Goal: Transaction & Acquisition: Purchase product/service

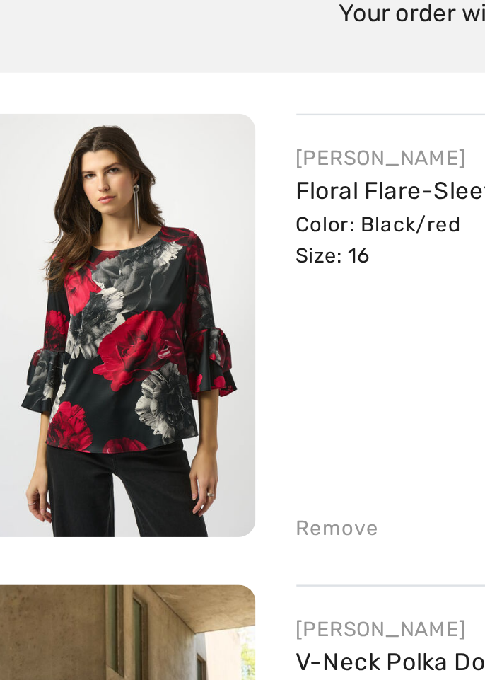
scroll to position [37, 0]
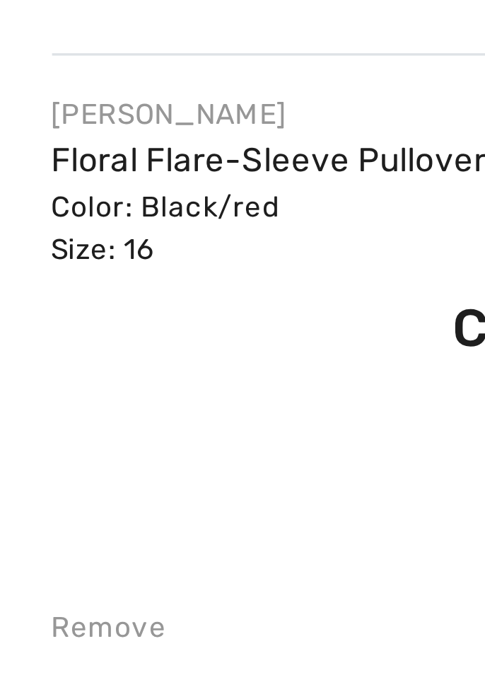
click at [168, 237] on link "Floral Flare-Sleeve Pullover Style 253299" at bounding box center [240, 243] width 194 height 12
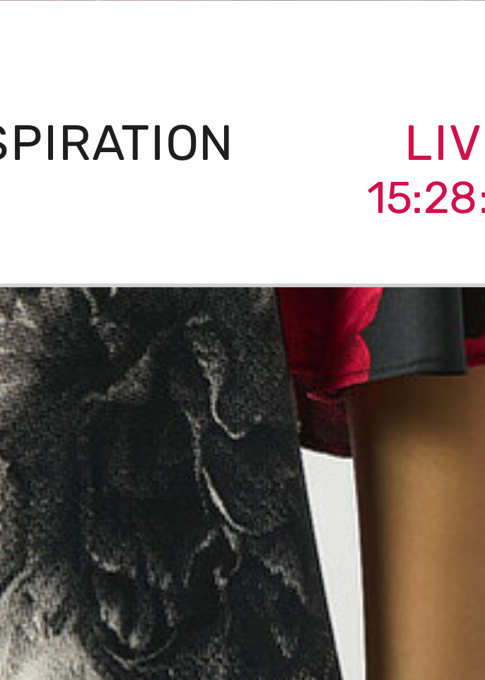
click at [336, 29] on span "Inspiration" at bounding box center [332, 30] width 62 height 15
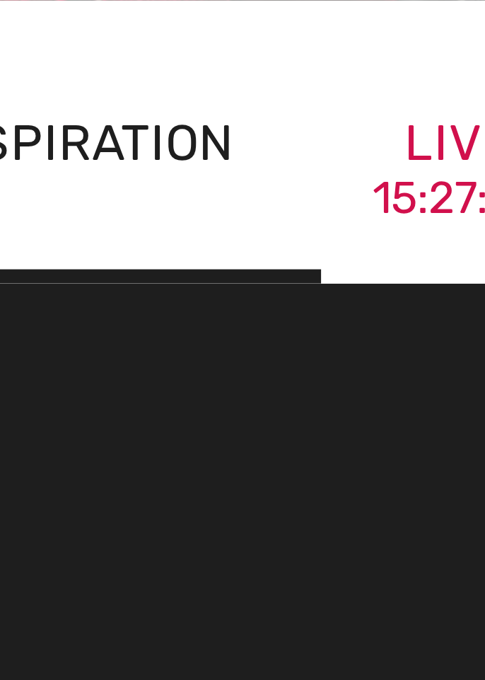
click at [337, 28] on span "Inspiration" at bounding box center [332, 30] width 62 height 15
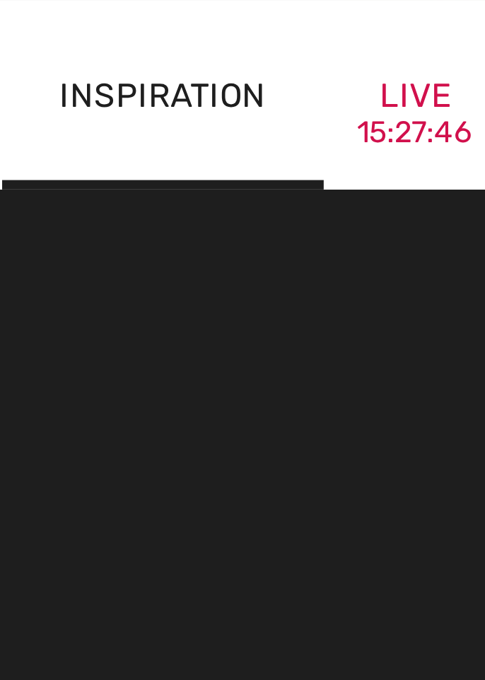
click at [337, 26] on span "Inspiration" at bounding box center [332, 30] width 62 height 15
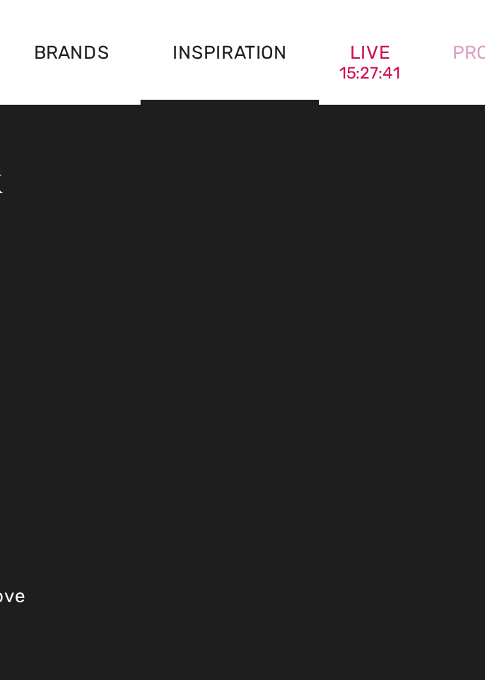
click at [306, 35] on span "Inspiration" at bounding box center [332, 30] width 62 height 15
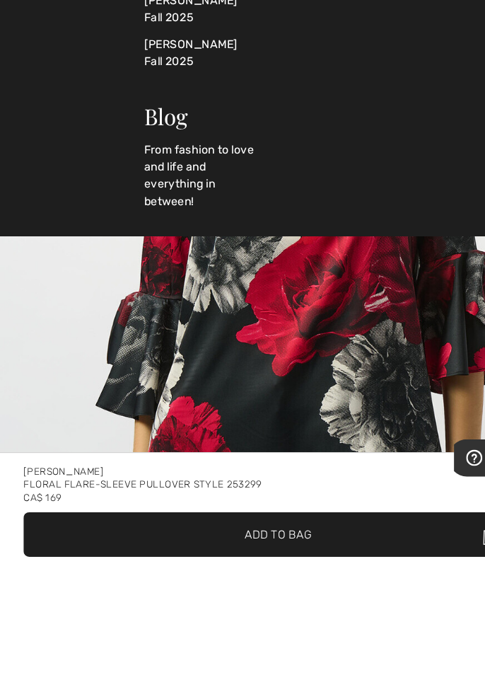
click at [86, 453] on img "1 / 4" at bounding box center [242, 405] width 485 height 727
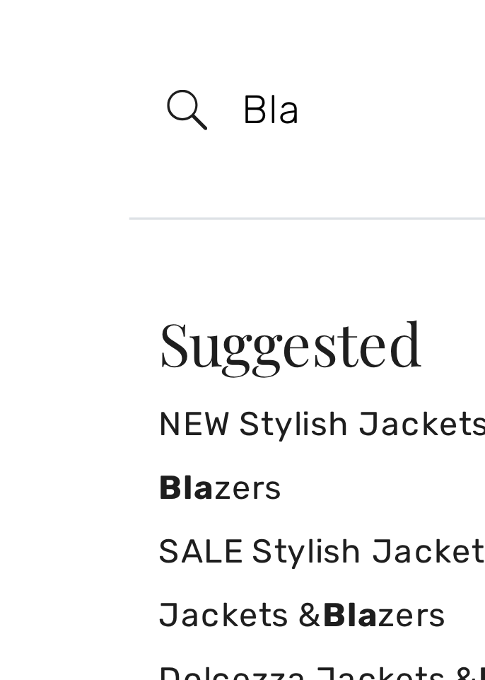
type input "Bla"
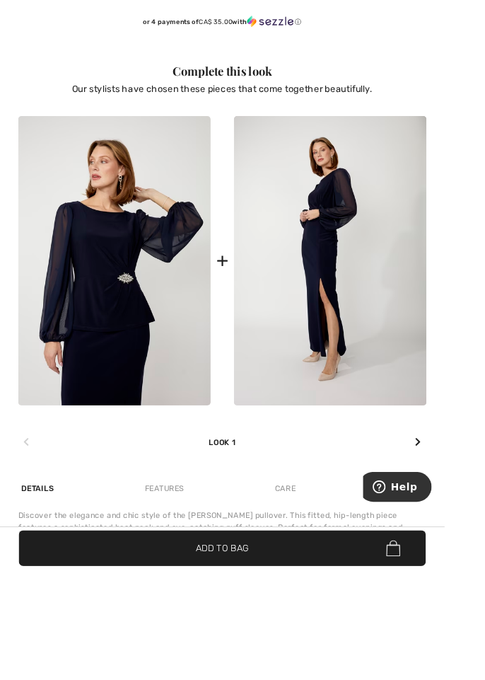
scroll to position [1025, 0]
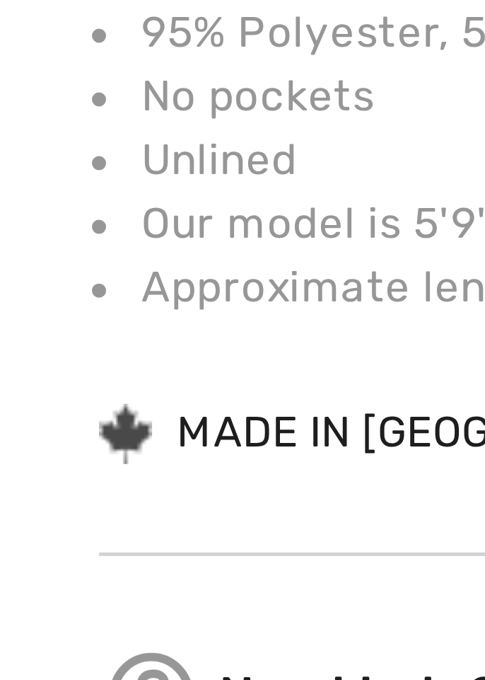
scroll to position [702, 0]
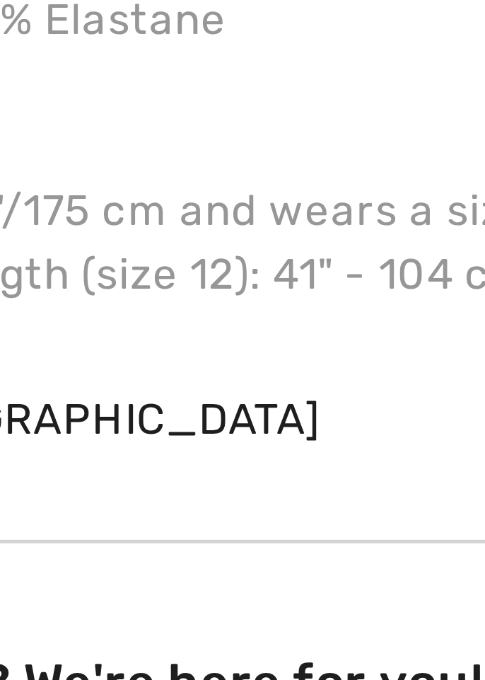
click at [121, 542] on div "Introducing the elegant Frank Lyman maxi dress, designed for both formal and se…" at bounding box center [243, 491] width 446 height 159
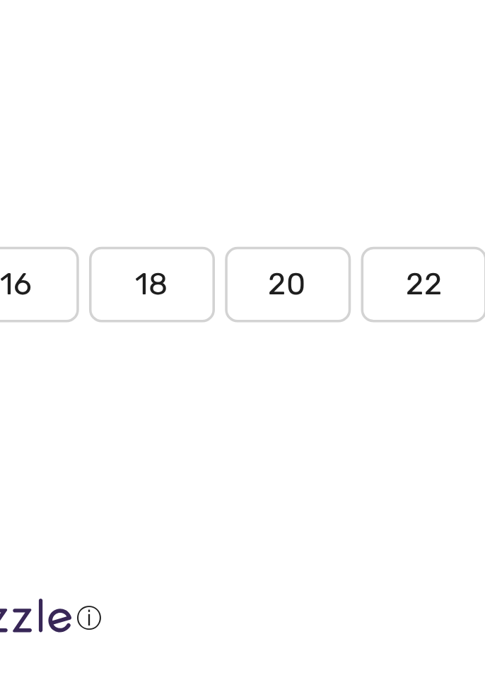
scroll to position [766, 0]
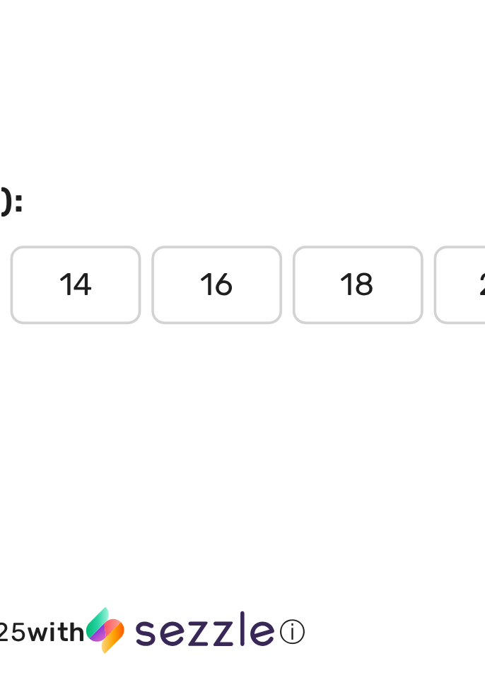
click at [303, 191] on span "16" at bounding box center [304, 188] width 35 height 21
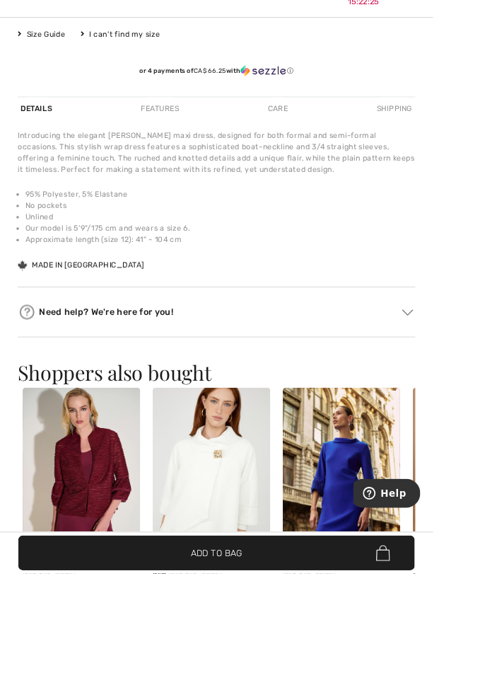
scroll to position [932, 0]
click at [289, 676] on span "✔ Added to Bag Add to Bag" at bounding box center [243, 656] width 444 height 39
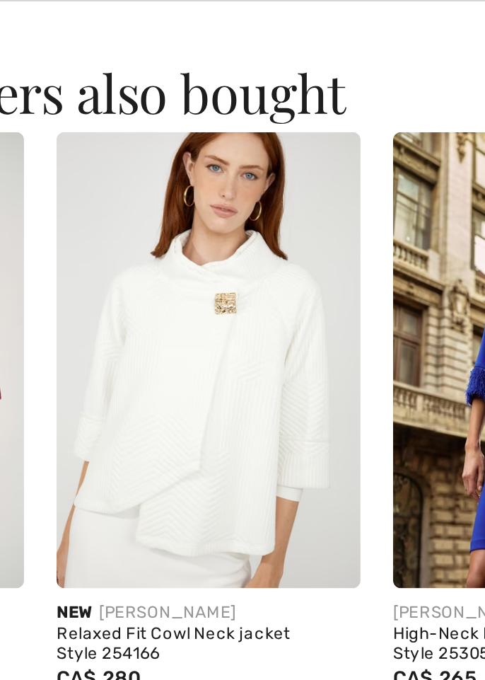
scroll to position [1237, 0]
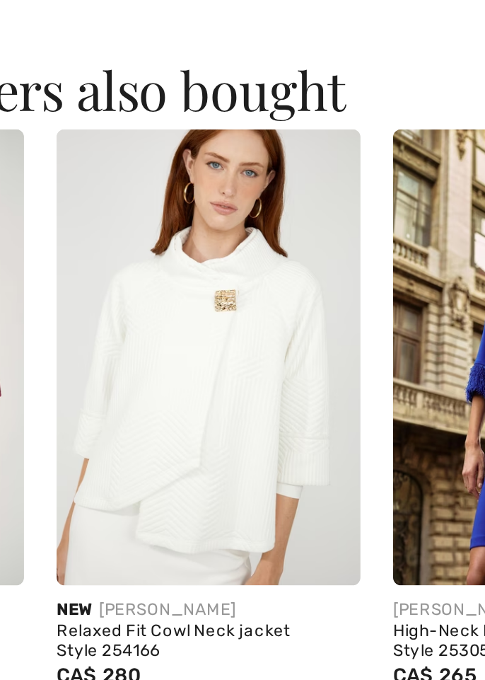
click at [154, 250] on img at bounding box center [178, 264] width 132 height 197
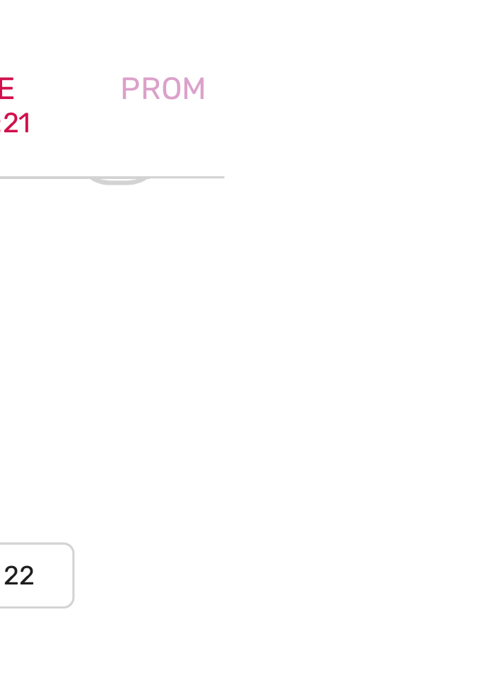
scroll to position [770, 0]
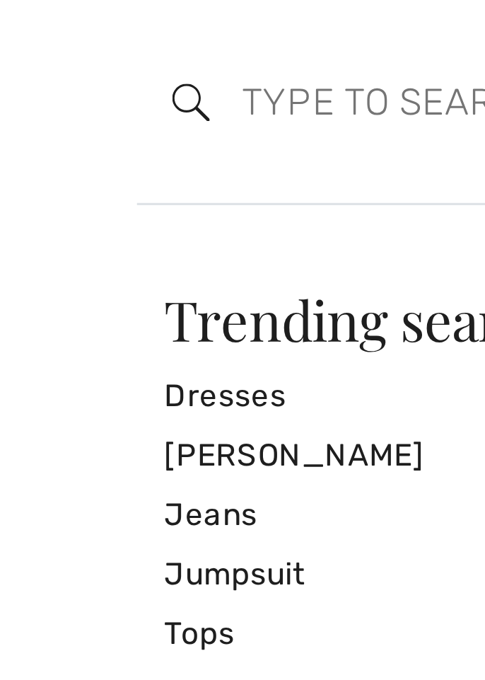
scroll to position [783, 0]
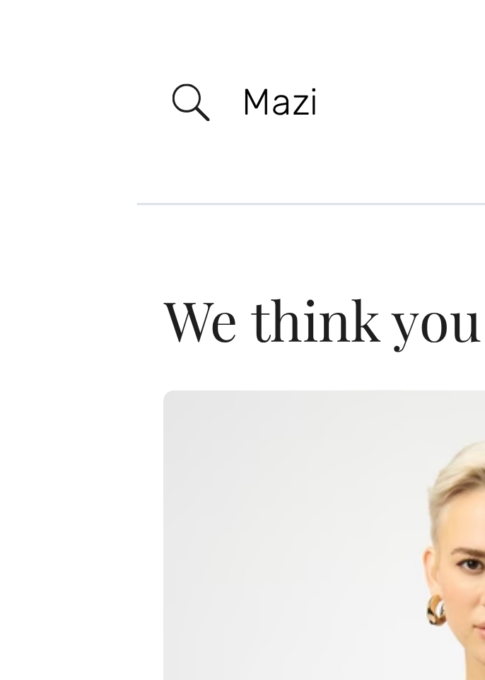
type input "Mazi"
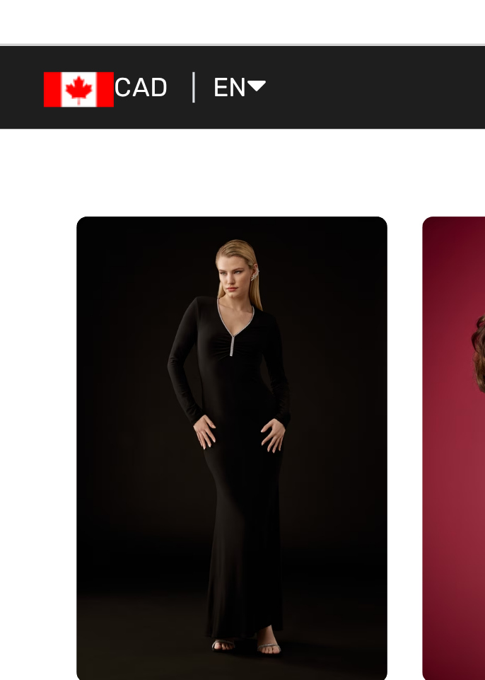
click at [52, 175] on img at bounding box center [75, 187] width 100 height 151
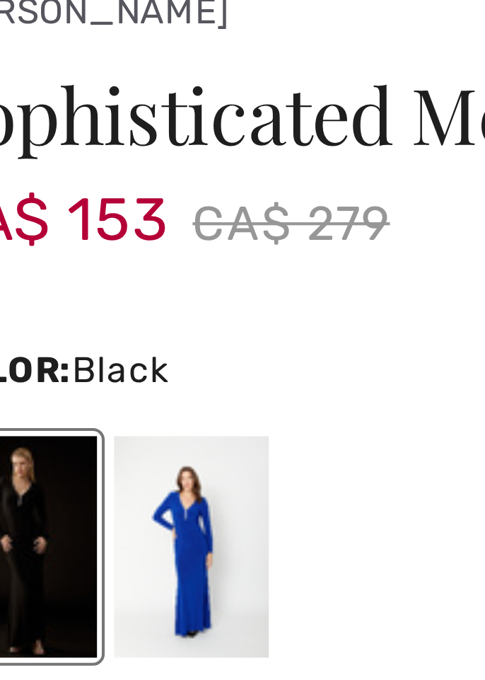
scroll to position [282, 0]
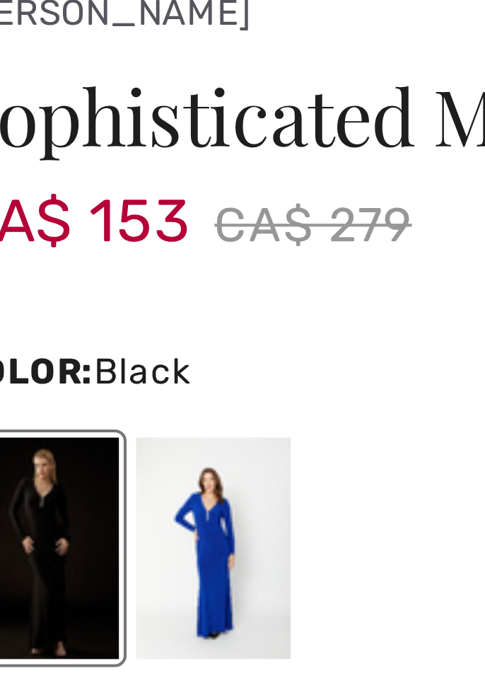
click at [76, 592] on div at bounding box center [81, 597] width 37 height 53
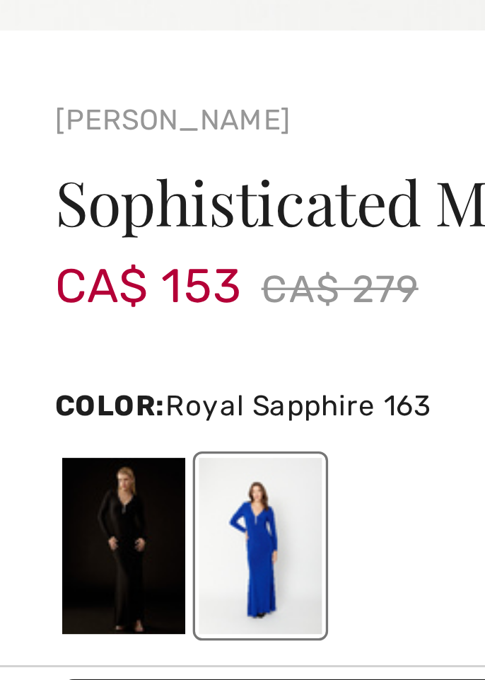
click at [37, 583] on div at bounding box center [40, 597] width 37 height 53
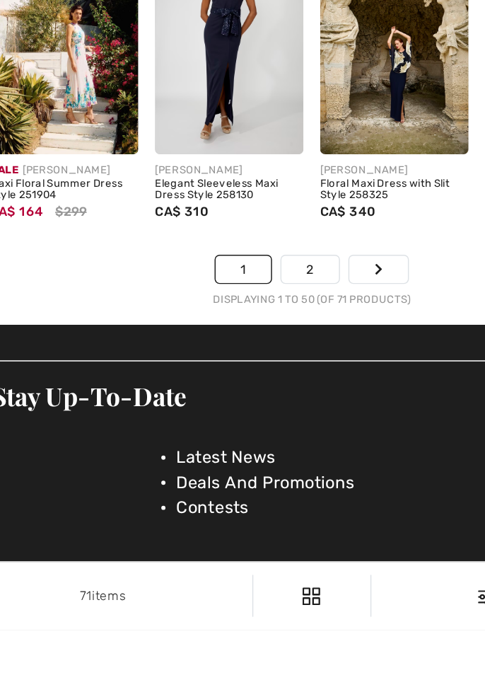
scroll to position [3291, 0]
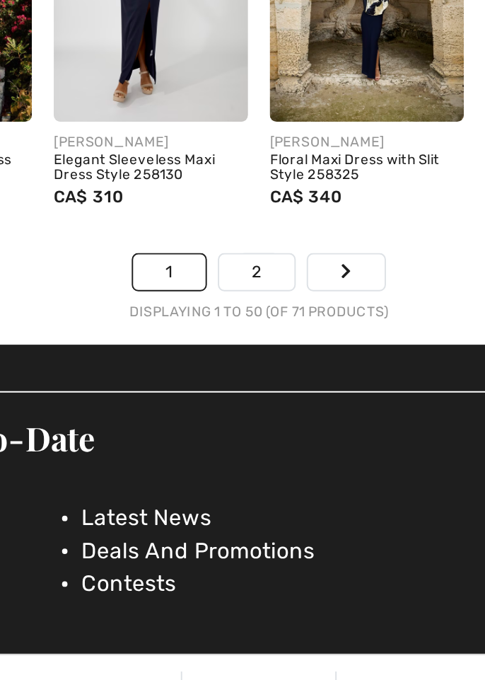
click at [233, 434] on link "2" at bounding box center [241, 435] width 39 height 18
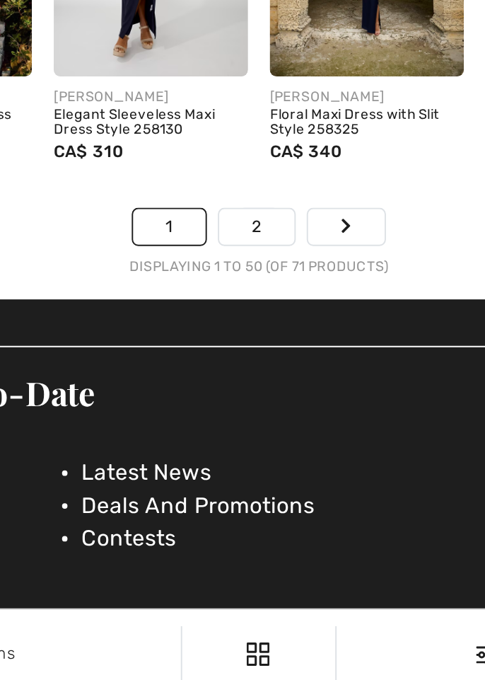
click at [227, 440] on link "2" at bounding box center [241, 435] width 39 height 18
click at [229, 436] on link "2" at bounding box center [241, 435] width 39 height 18
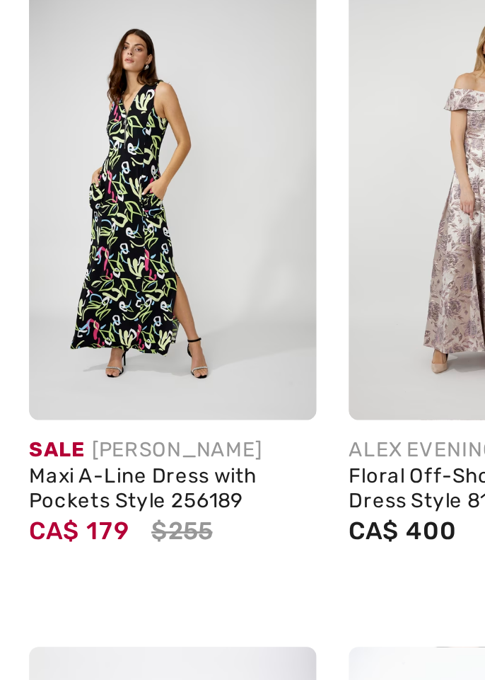
checkbox input "true"
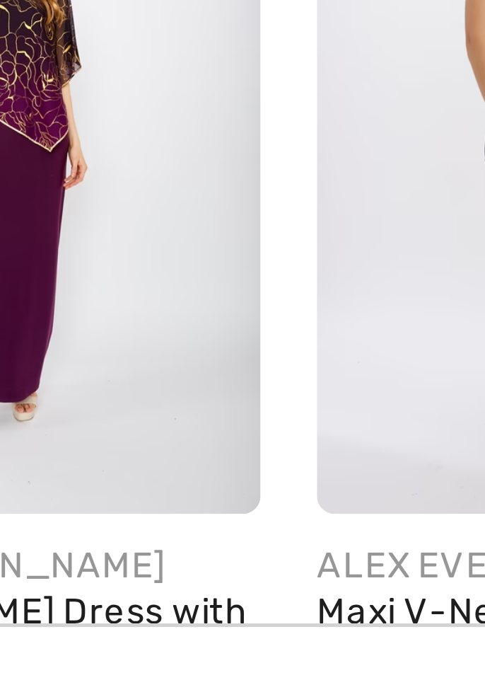
scroll to position [112, 0]
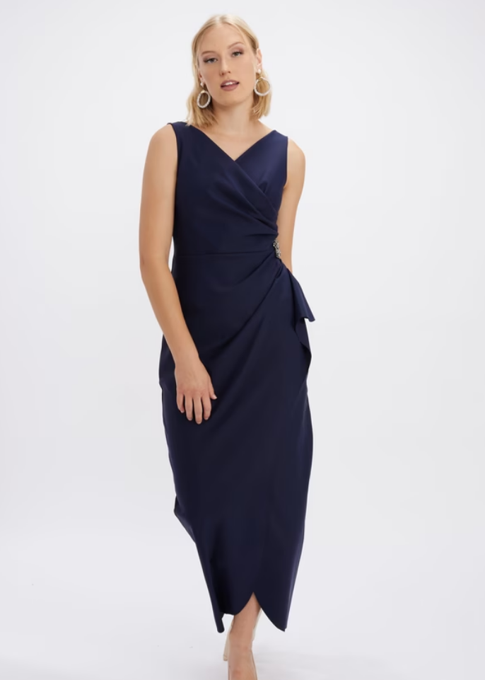
click at [167, 514] on img at bounding box center [186, 535] width 100 height 151
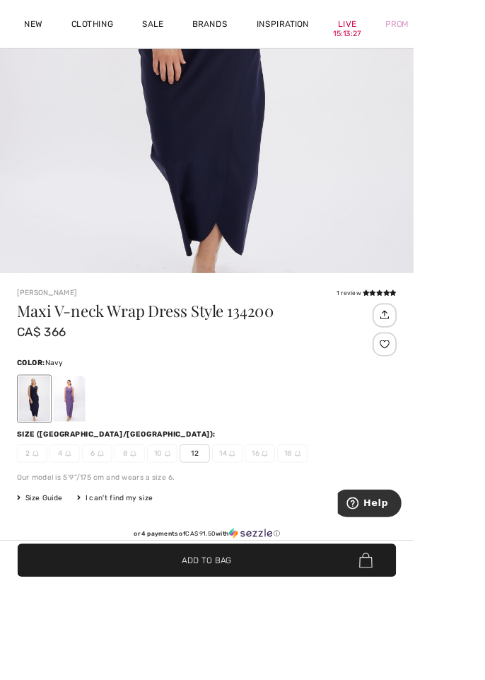
scroll to position [410, 0]
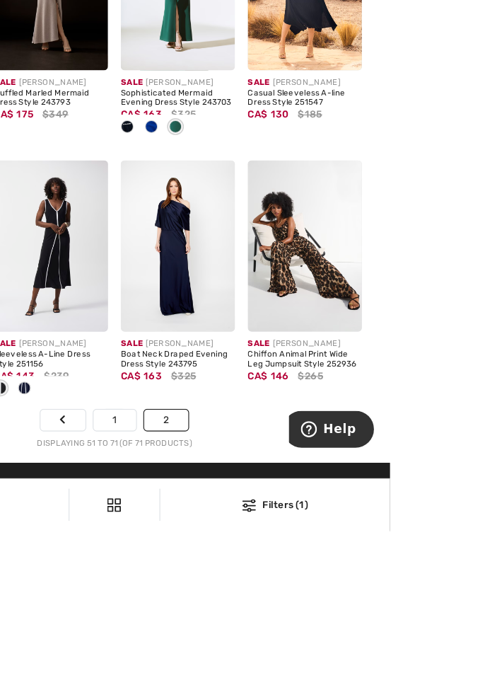
scroll to position [1045, 0]
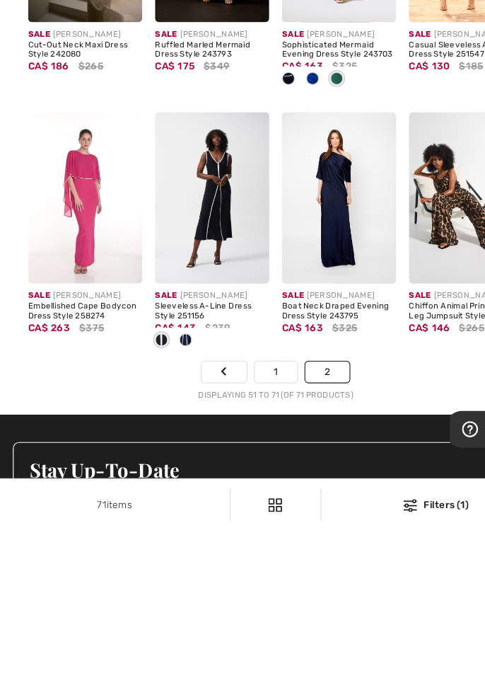
click at [57, 390] on img at bounding box center [75, 386] width 100 height 151
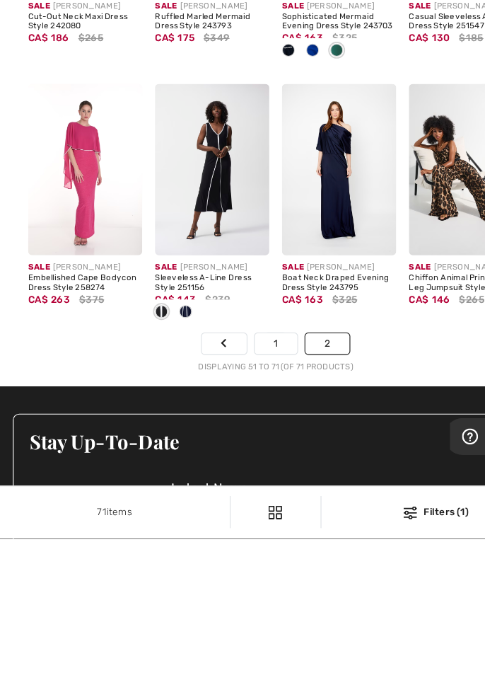
scroll to position [1103, 0]
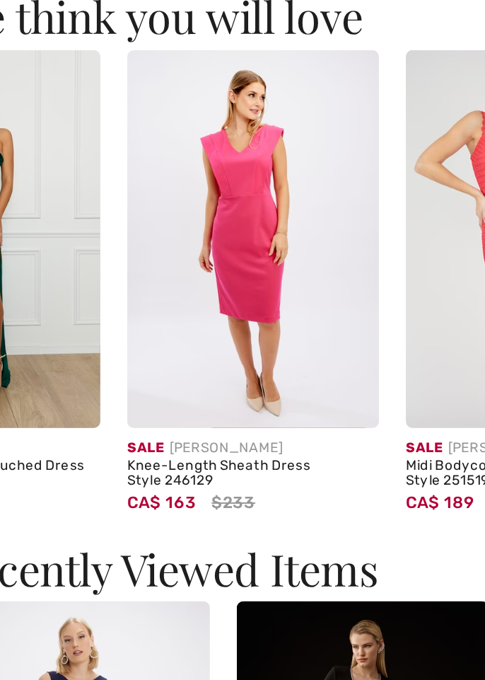
click at [151, 247] on img at bounding box center [180, 237] width 132 height 197
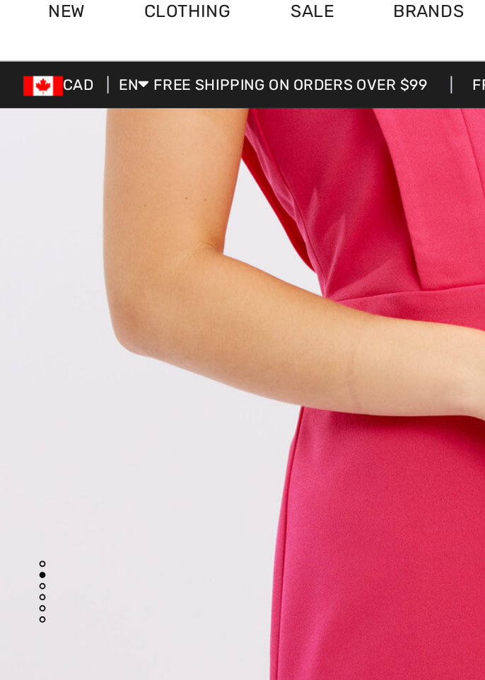
scroll to position [980, 0]
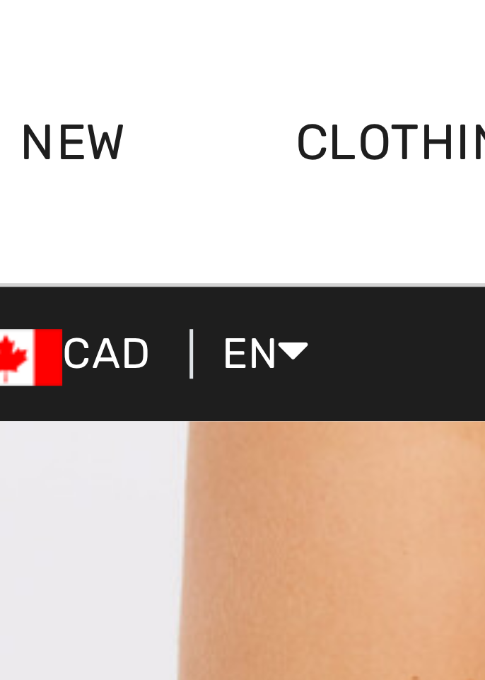
click at [42, 28] on link "New" at bounding box center [38, 30] width 21 height 15
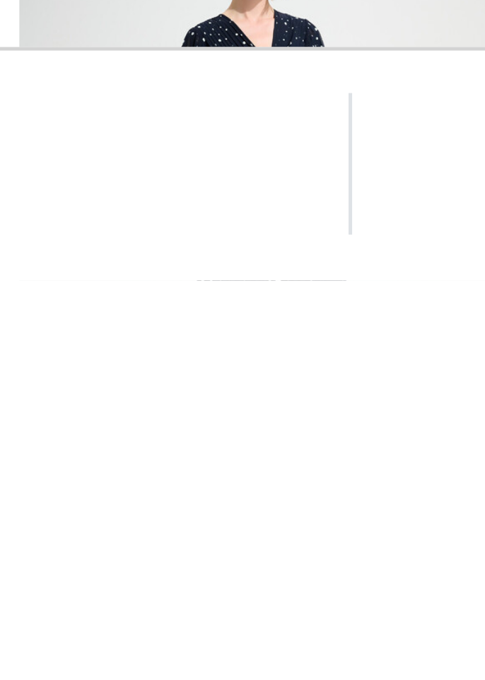
scroll to position [827, 0]
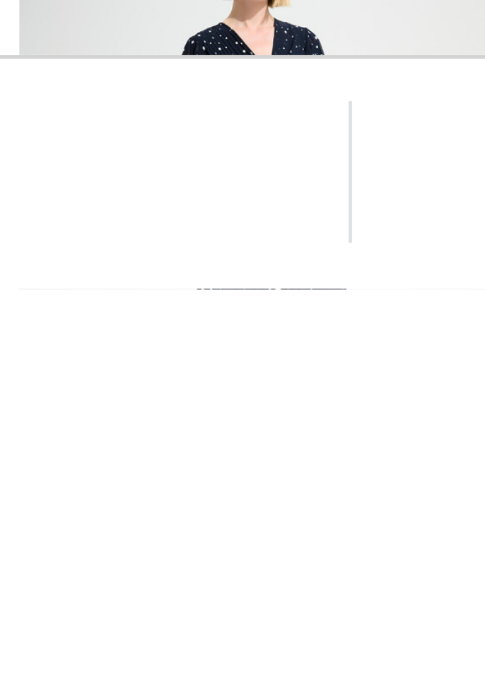
click at [170, 670] on img at bounding box center [186, 661] width 100 height 151
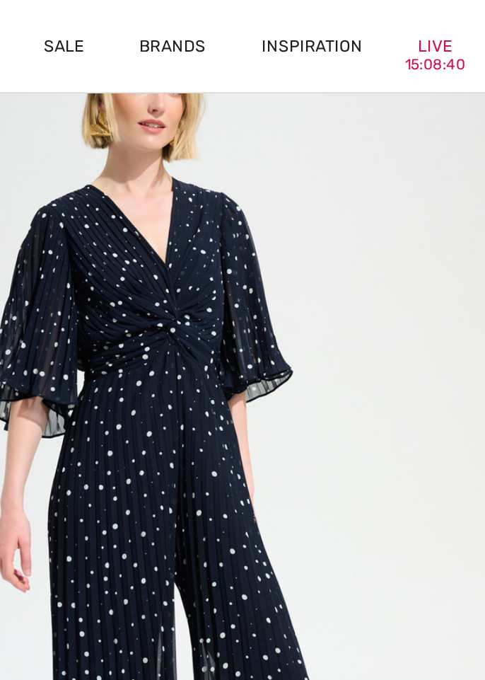
scroll to position [161, 0]
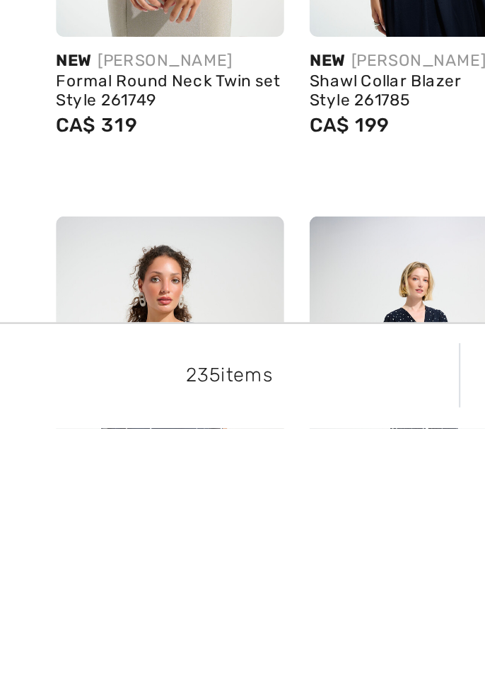
click at [49, 665] on img at bounding box center [75, 661] width 100 height 151
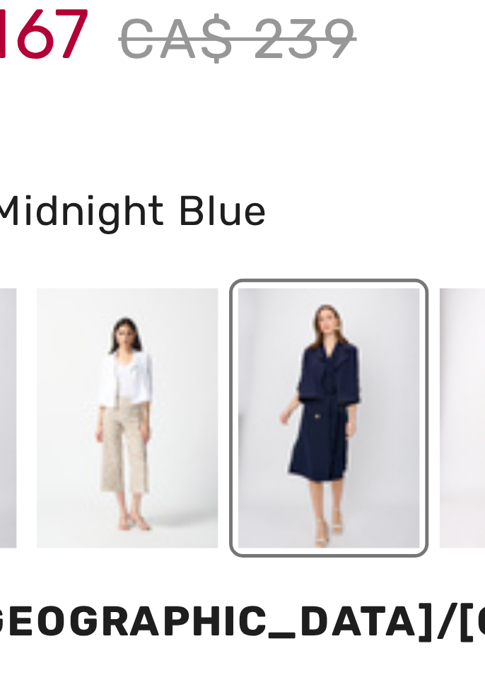
scroll to position [519, 0]
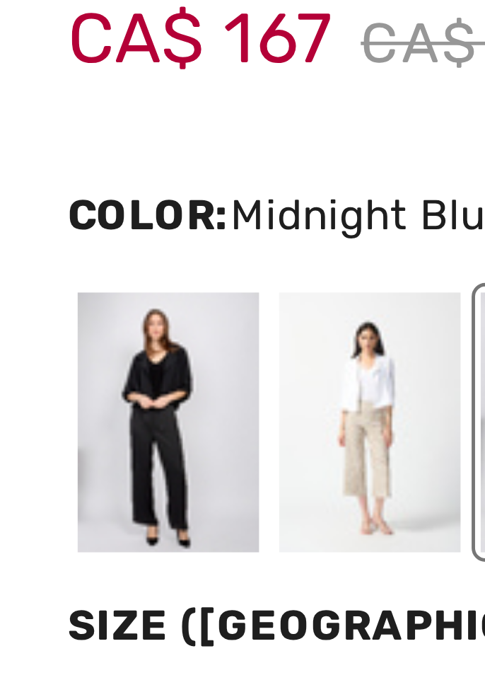
click at [37, 349] on div at bounding box center [40, 360] width 37 height 53
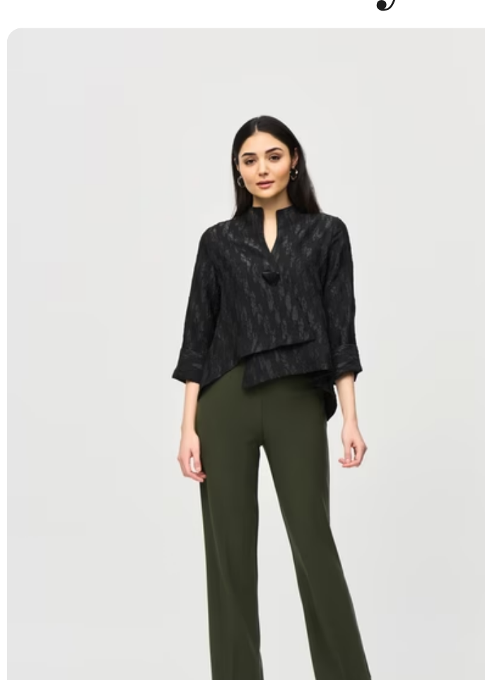
scroll to position [0, 0]
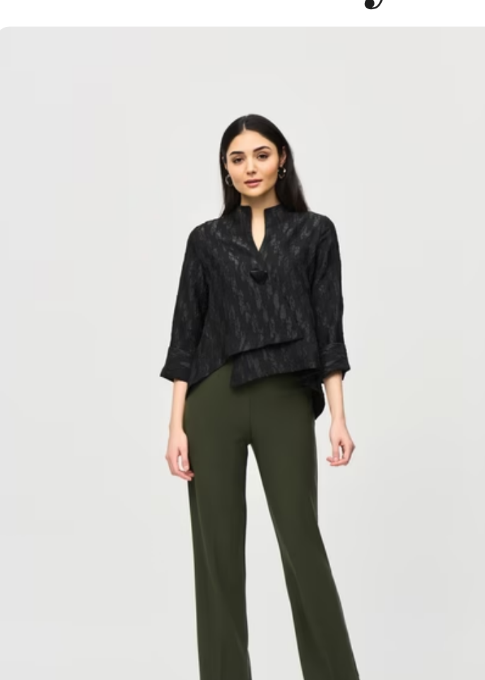
click at [69, 426] on img at bounding box center [91, 455] width 132 height 197
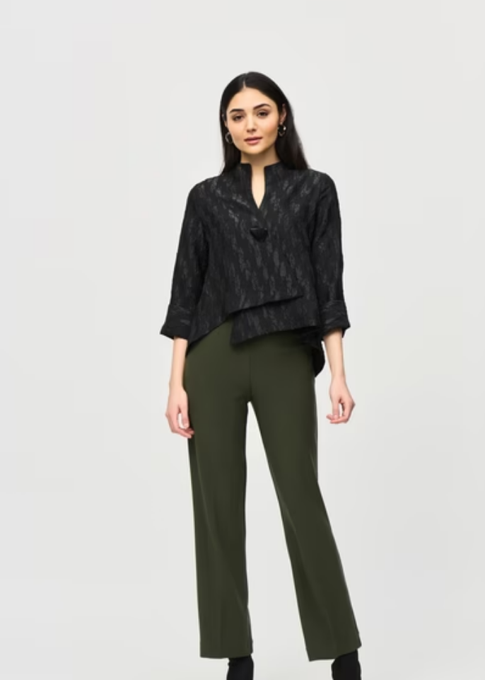
scroll to position [1408, 0]
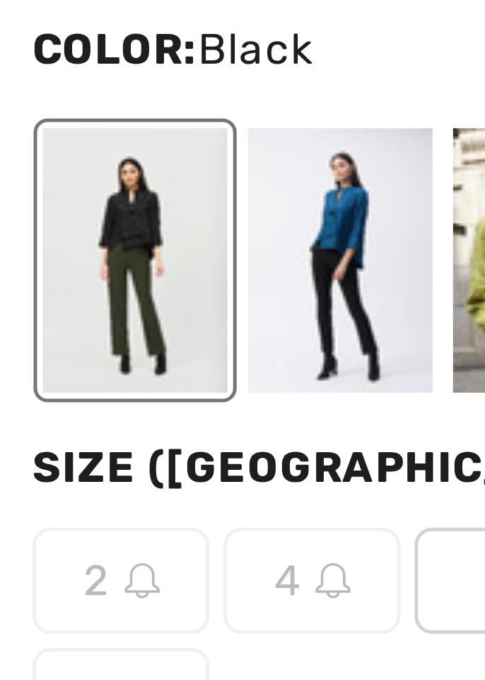
scroll to position [629, 0]
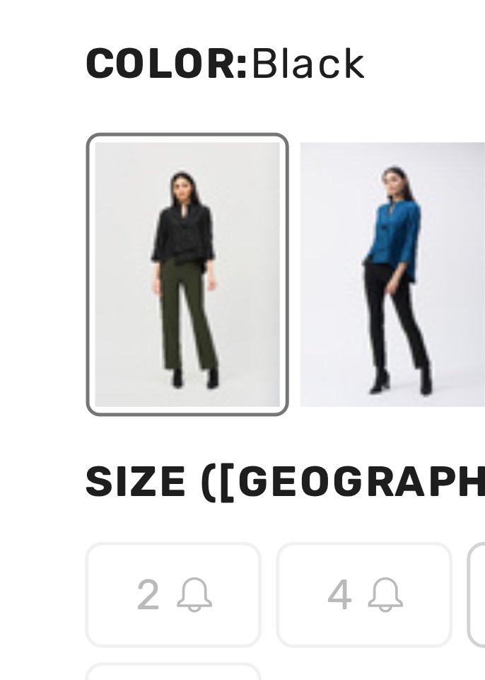
click at [35, 239] on div at bounding box center [40, 243] width 37 height 53
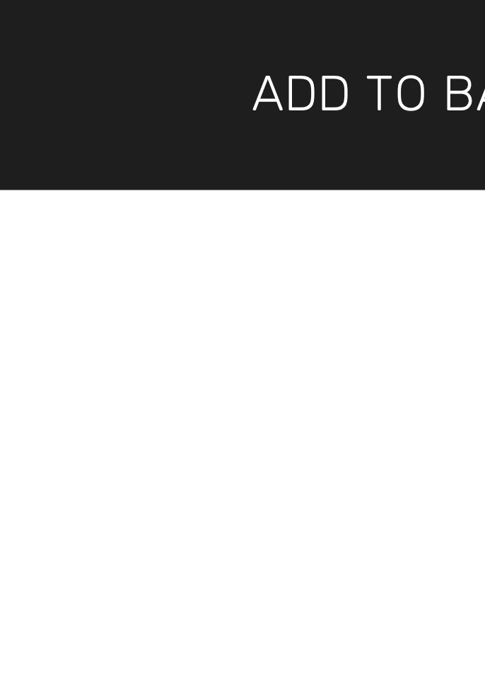
scroll to position [1731, 0]
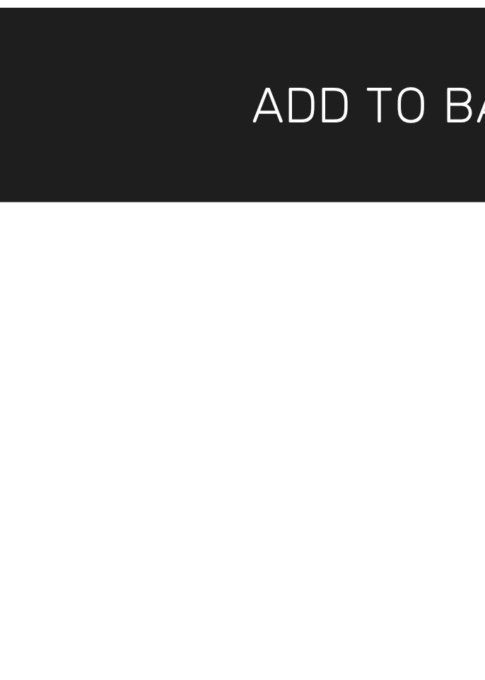
click at [188, 672] on div "[PERSON_NAME] Long Puff Sleeve Floral Top Style 249406u CA$ 215" at bounding box center [259, 589] width 149 height 260
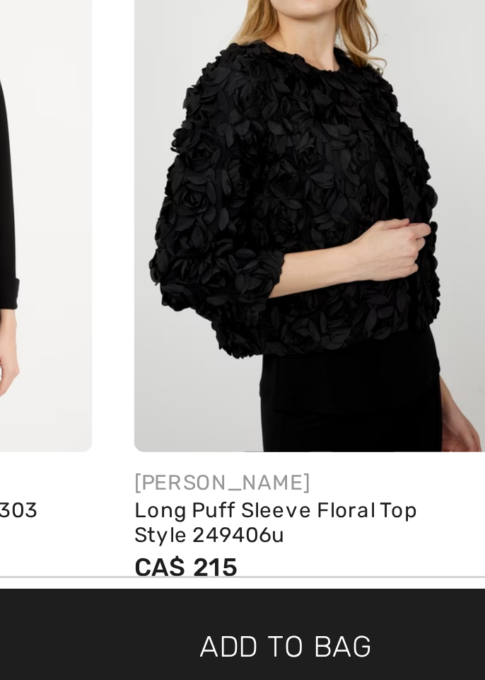
scroll to position [1796, 0]
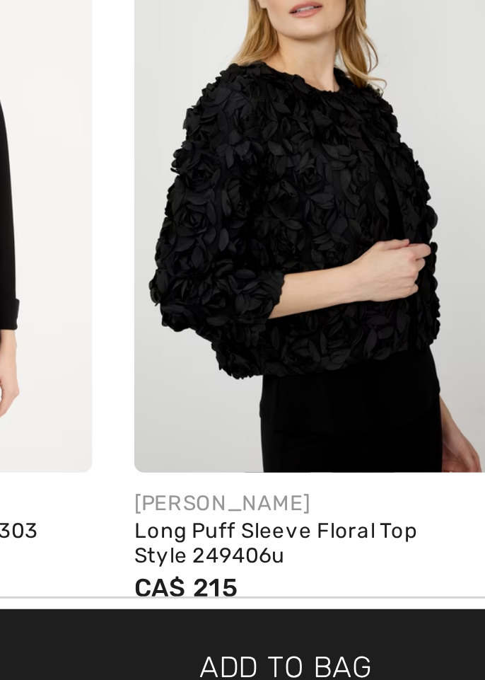
click at [210, 513] on img at bounding box center [258, 492] width 132 height 197
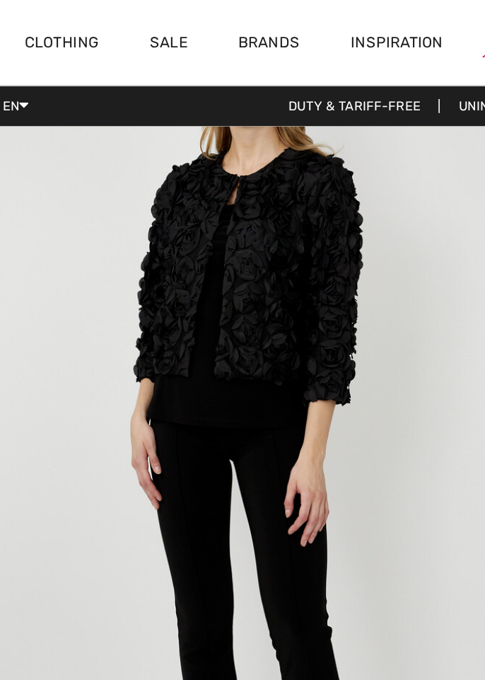
scroll to position [3183, 0]
click at [366, 451] on img "4 / 4" at bounding box center [242, 313] width 485 height 728
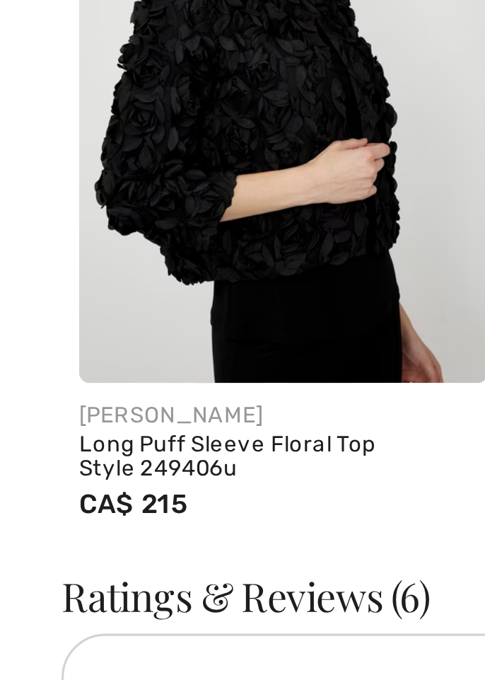
scroll to position [2390, 0]
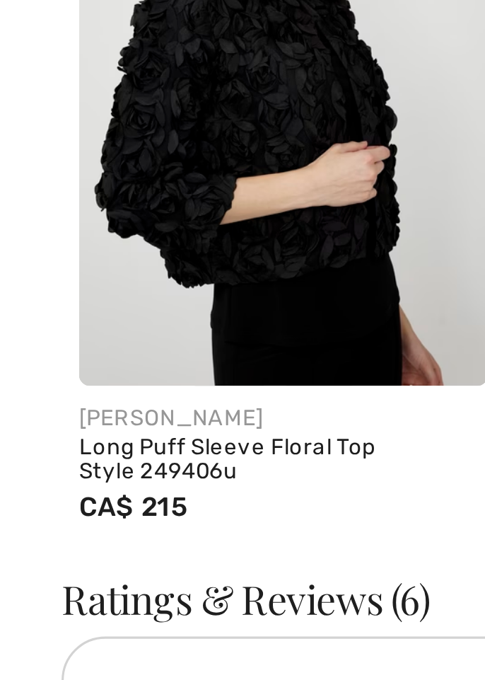
click at [62, 221] on img at bounding box center [91, 187] width 132 height 197
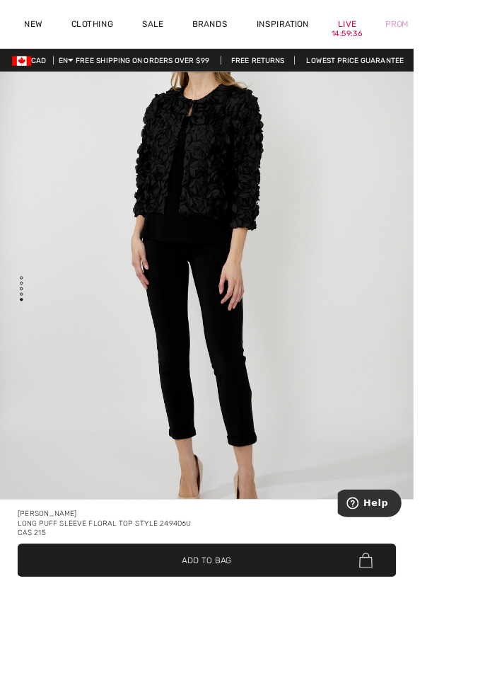
scroll to position [3183, 0]
click at [281, 666] on img "4 / 4" at bounding box center [242, 313] width 485 height 728
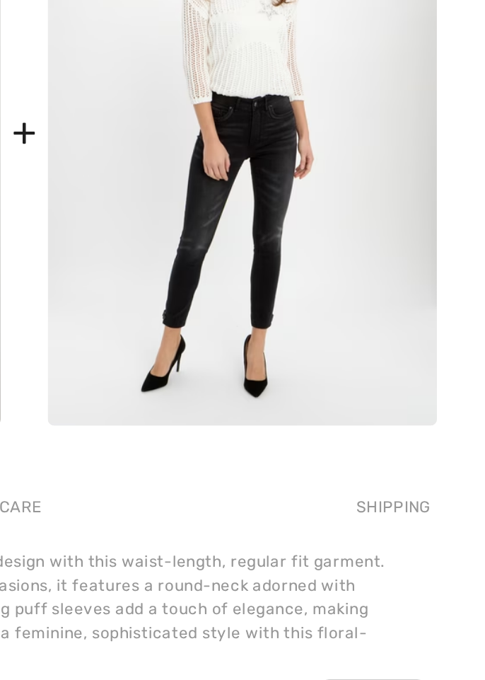
click at [323, 322] on img at bounding box center [360, 278] width 210 height 315
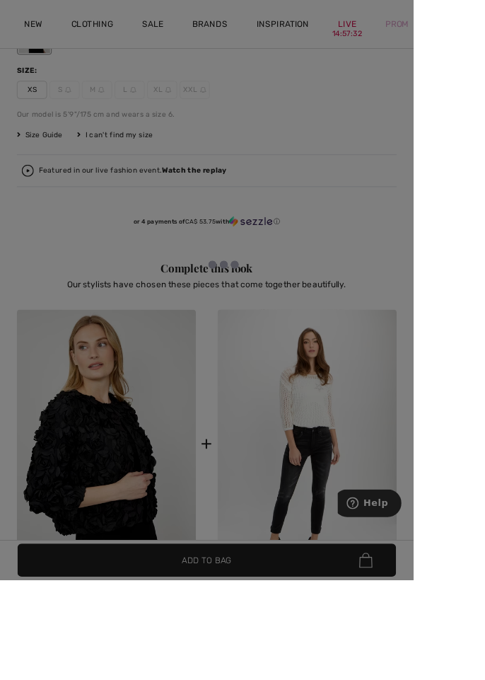
click at [347, 445] on div at bounding box center [242, 340] width 485 height 680
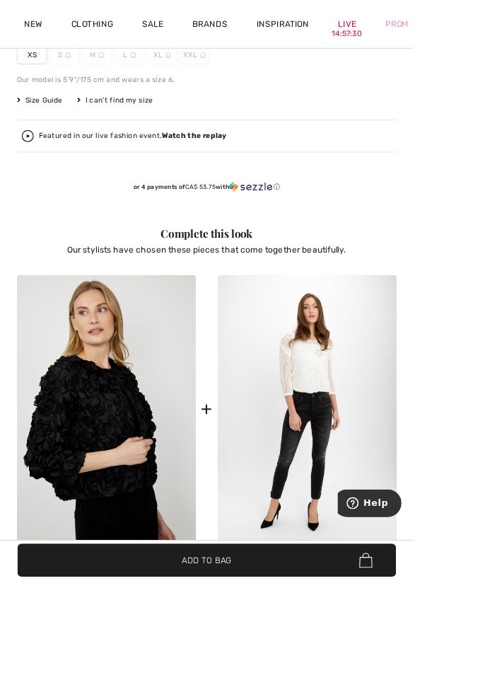
click at [324, 418] on img at bounding box center [360, 479] width 210 height 315
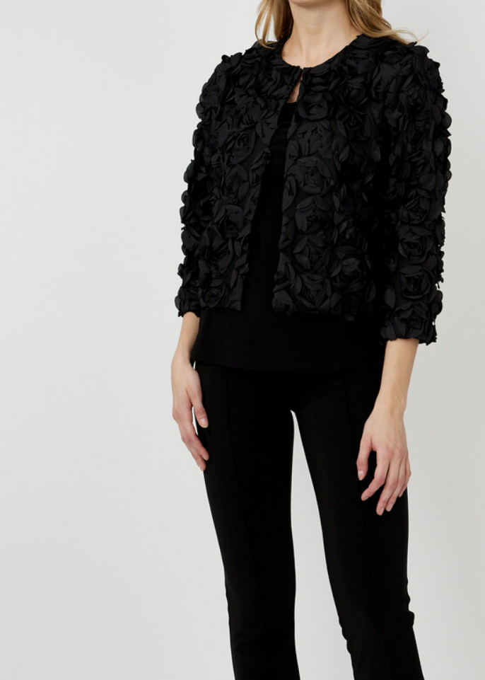
scroll to position [3135, 0]
